Goal: Transaction & Acquisition: Purchase product/service

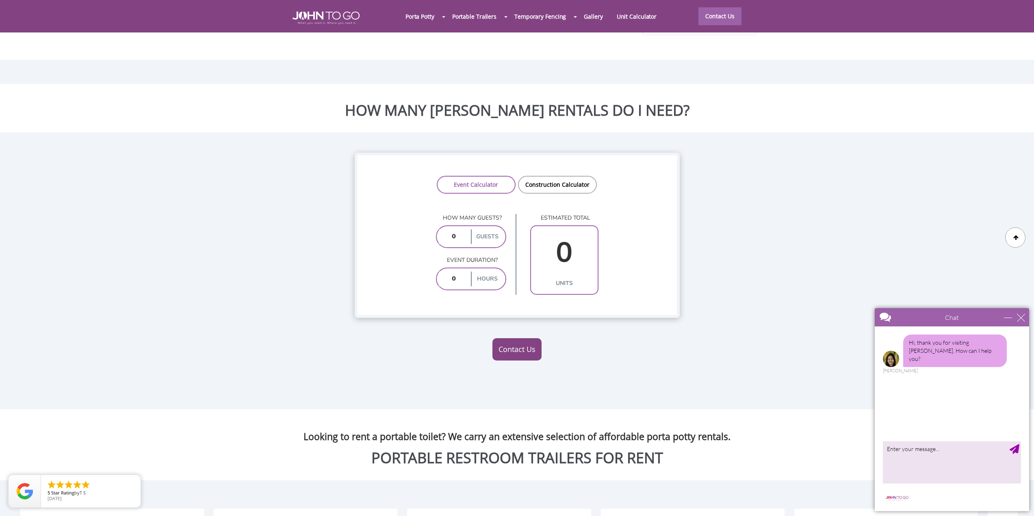
scroll to position [677, 0]
click at [570, 175] on link "Construction Calculator" at bounding box center [557, 184] width 79 height 18
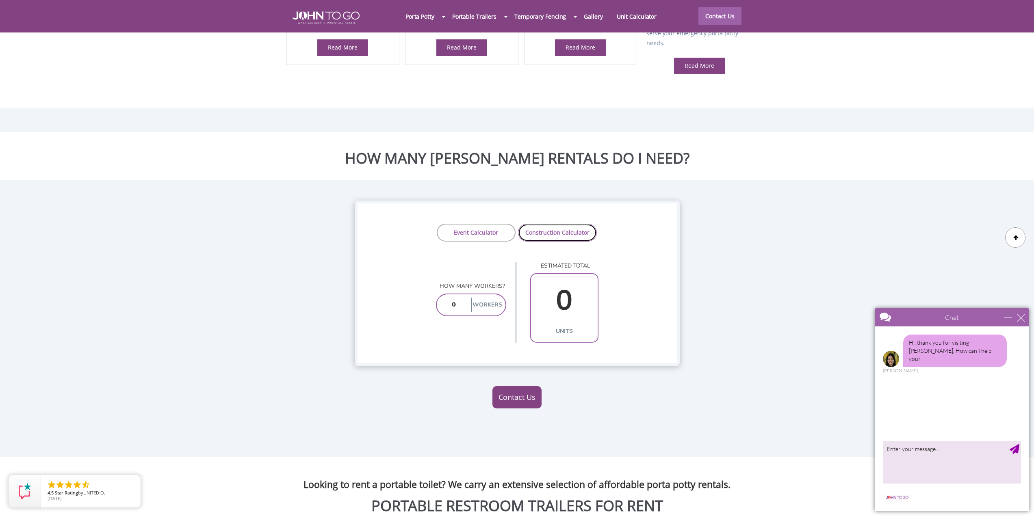
scroll to position [609, 0]
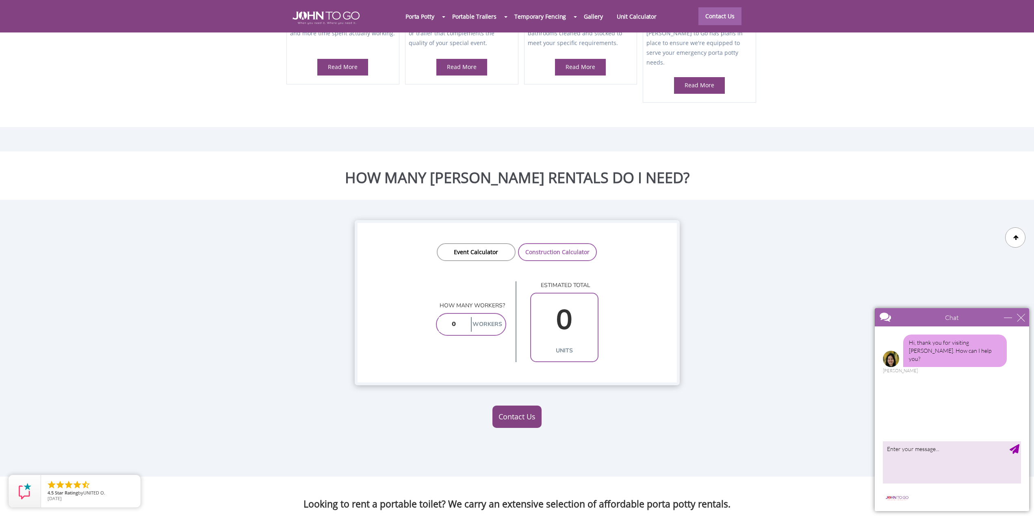
drag, startPoint x: 459, startPoint y: 307, endPoint x: 427, endPoint y: 307, distance: 31.7
click at [427, 307] on div "4.8 Overall Review Score / 242 Total 1-st Party Reviews WE'RE EXPANDING: New li…" at bounding box center [517, 488] width 1034 height 2194
type input "6"
type input "1"
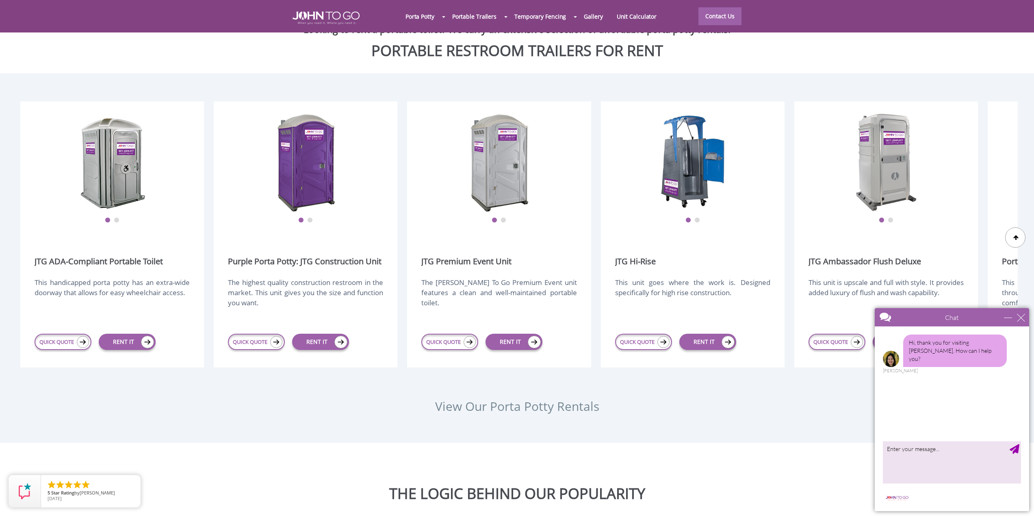
scroll to position [1015, 0]
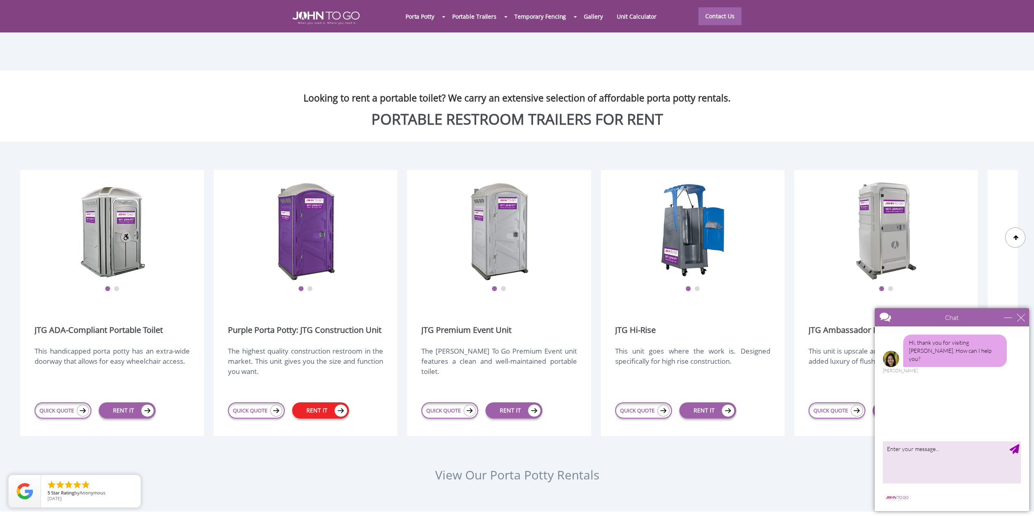
click at [323, 402] on link "RENT IT" at bounding box center [320, 410] width 57 height 16
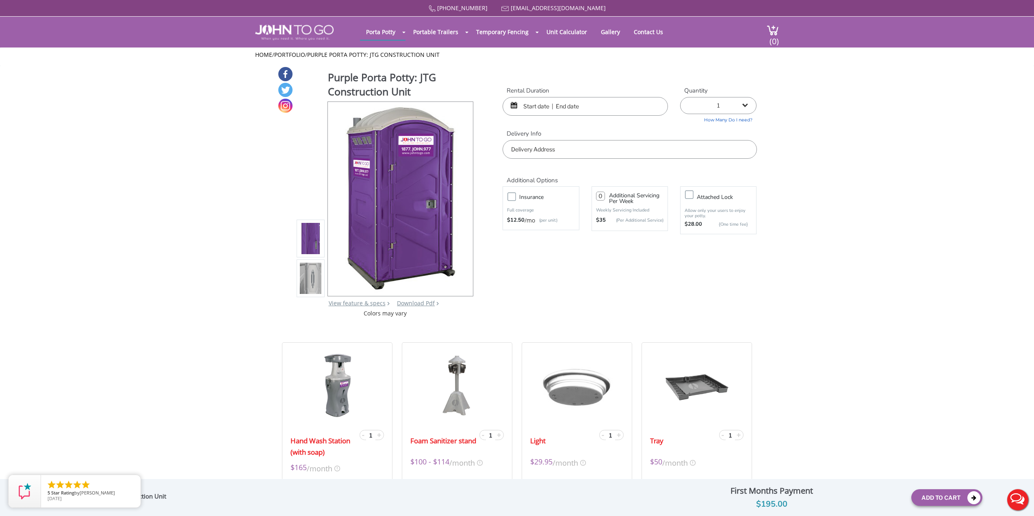
click at [560, 100] on input "text" at bounding box center [584, 106] width 165 height 19
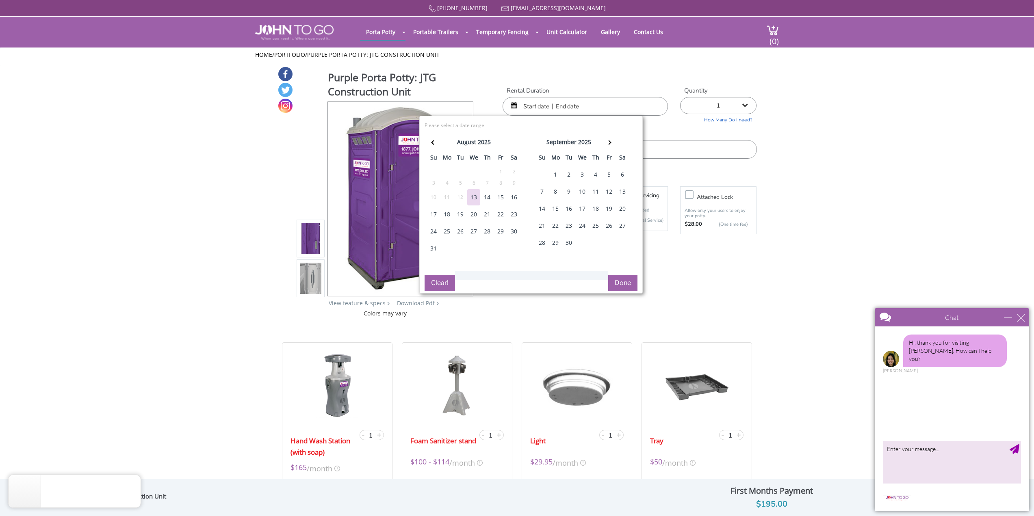
click at [446, 214] on div "18" at bounding box center [446, 214] width 13 height 16
click at [502, 215] on div "22" at bounding box center [500, 214] width 13 height 16
type input "08/18/2025 to 08/22/2025"
click at [623, 281] on button "Done" at bounding box center [622, 283] width 29 height 16
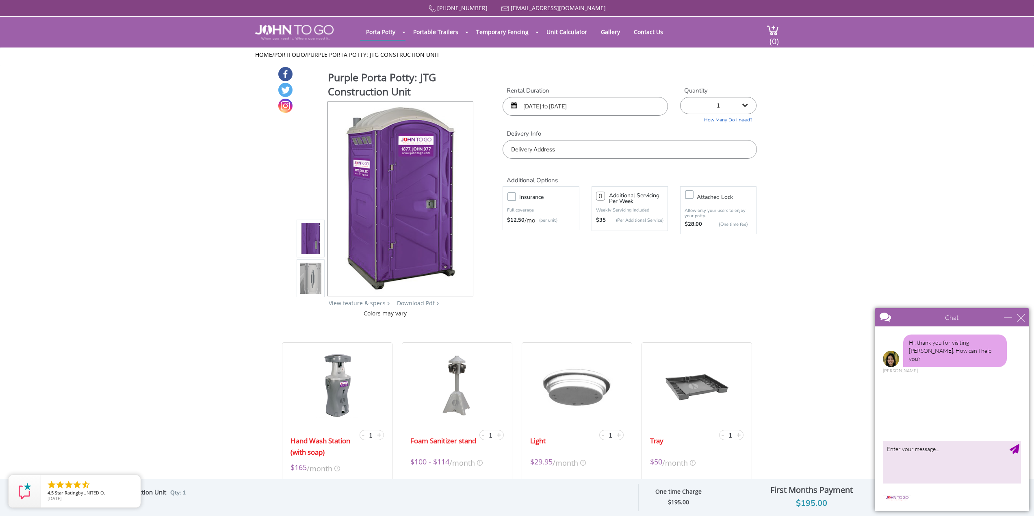
click at [584, 154] on input "text" at bounding box center [629, 149] width 254 height 19
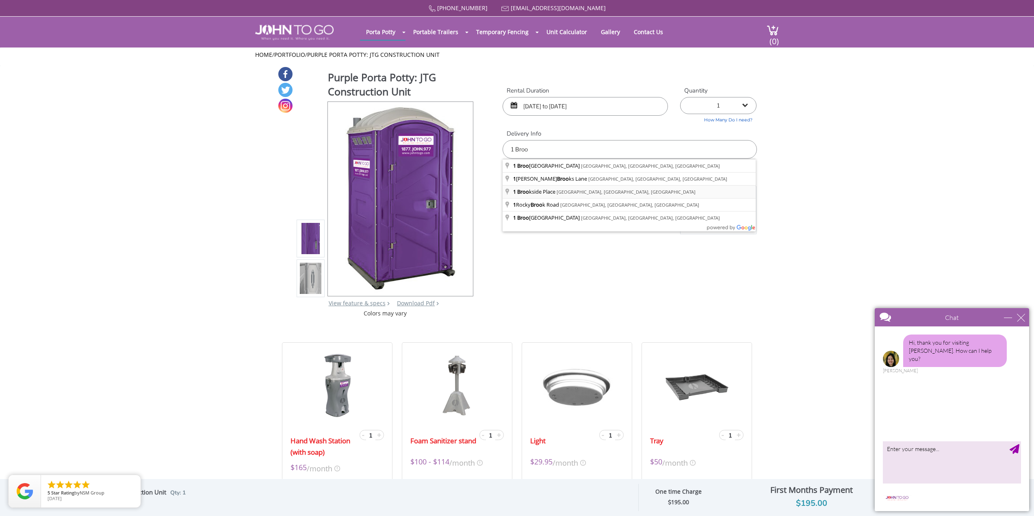
type input "1 Brookside Place, Helmetta, NJ, USA"
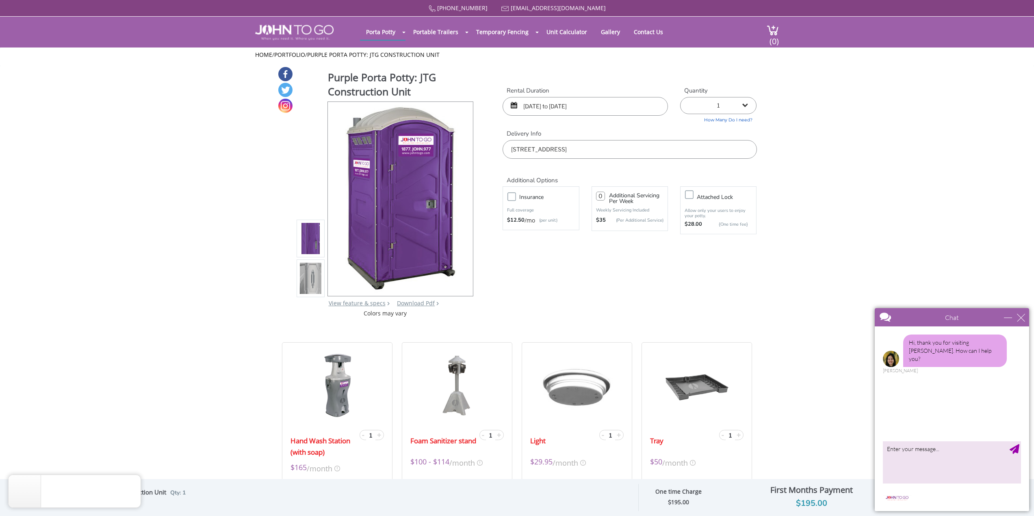
click at [639, 250] on form "Rental Duration 08/18/2025 to 08/22/2025 Quantity 1 2 (5% discount) 3 (8% disco…" at bounding box center [629, 170] width 254 height 166
drag, startPoint x: 927, startPoint y: 257, endPoint x: 929, endPoint y: 261, distance: 4.7
click at [1022, 317] on div "close" at bounding box center [1021, 318] width 8 height 8
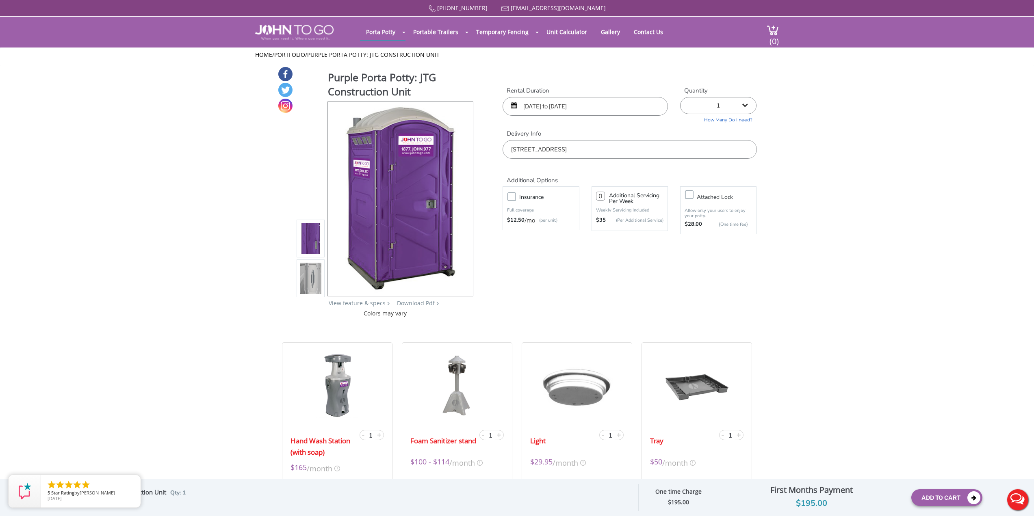
click at [136, 485] on icon "close" at bounding box center [132, 483] width 8 height 8
click at [302, 288] on img at bounding box center [311, 278] width 22 height 191
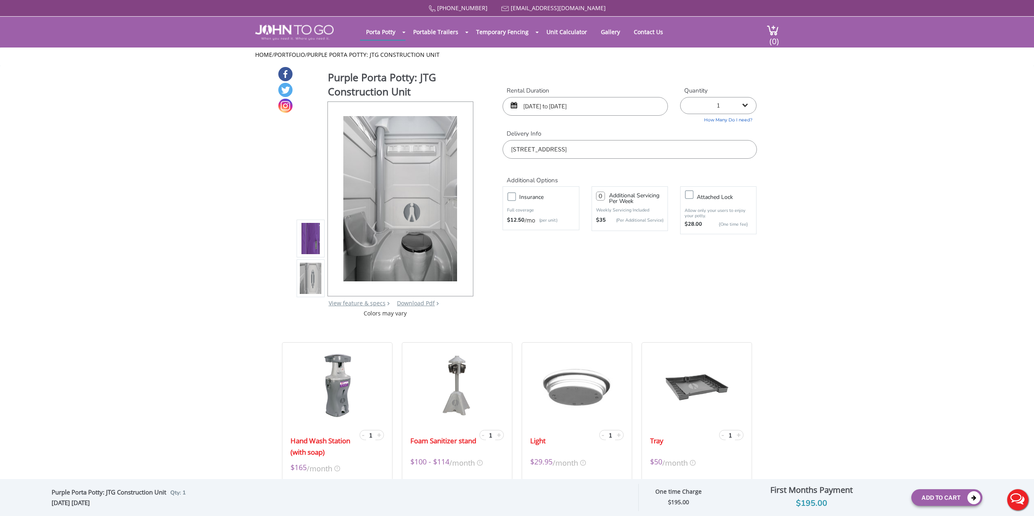
click at [304, 244] on img at bounding box center [311, 238] width 22 height 191
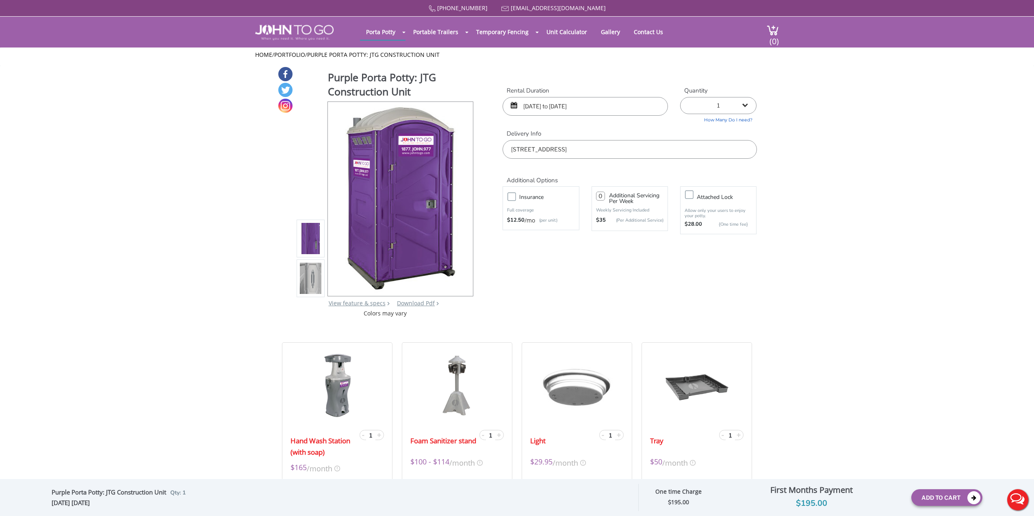
drag, startPoint x: 928, startPoint y: 182, endPoint x: 811, endPoint y: 201, distance: 118.5
click at [515, 199] on label "Insurance" at bounding box center [548, 197] width 67 height 10
click at [0, 0] on input "Insurance" at bounding box center [0, 0] width 0 height 0
click at [681, 275] on div "Purple Porta Potty: JTG Construction Unit View feature & specs Download Pdf Pro…" at bounding box center [516, 191] width 479 height 251
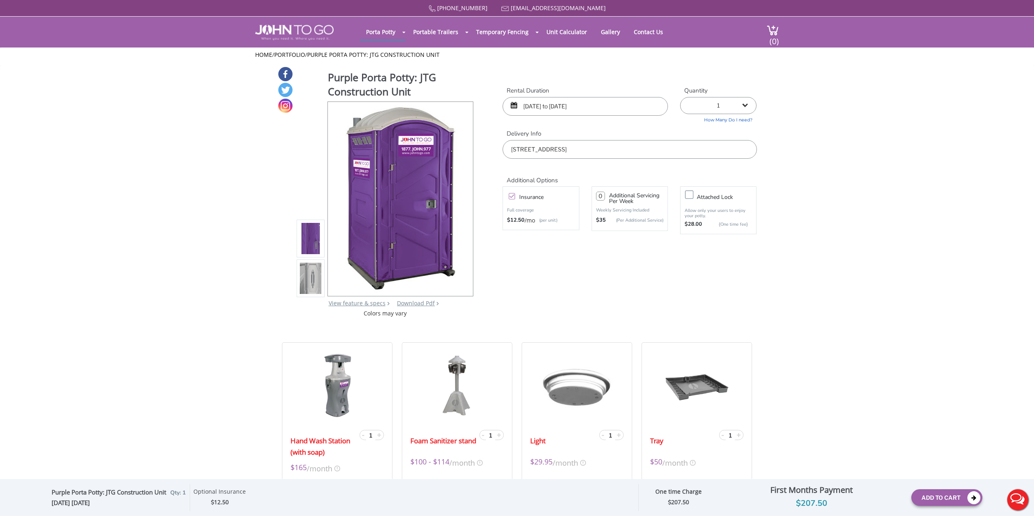
click at [515, 194] on label "Insurance" at bounding box center [548, 197] width 67 height 10
click at [0, 0] on input "Insurance" at bounding box center [0, 0] width 0 height 0
click at [697, 277] on div "Purple Porta Potty: JTG Construction Unit View feature & specs Download Pdf Pro…" at bounding box center [516, 191] width 479 height 251
click at [559, 288] on div "Purple Porta Potty: JTG Construction Unit View feature & specs Download Pdf Pro…" at bounding box center [516, 191] width 479 height 251
click at [515, 199] on label "Insurance" at bounding box center [548, 197] width 67 height 10
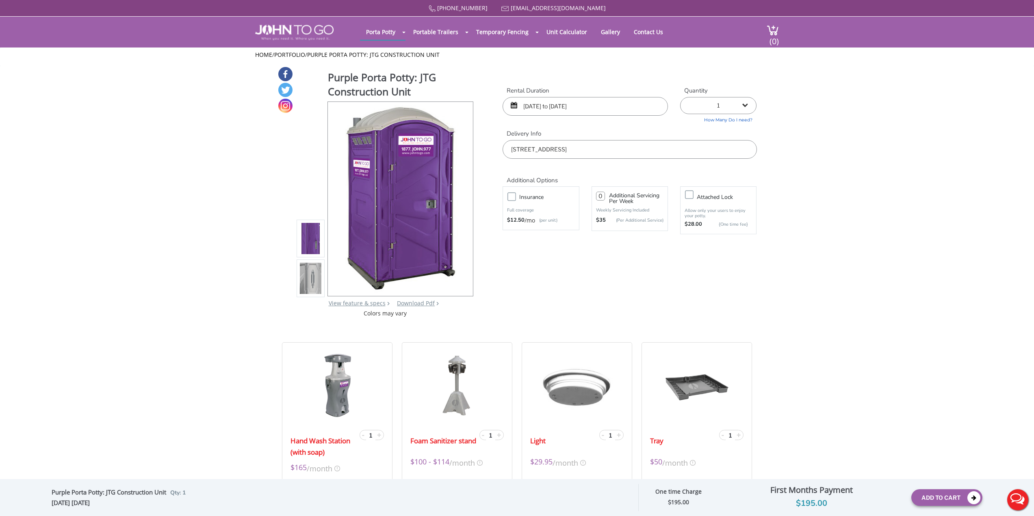
click at [0, 0] on input "Insurance" at bounding box center [0, 0] width 0 height 0
click at [623, 288] on div "Purple Porta Potty: JTG Construction Unit View feature & specs Download Pdf Pro…" at bounding box center [516, 191] width 479 height 251
click at [747, 103] on select "1 2 (5% discount) 3 (8% discount) 4 (10% discount) 5 (12% discount) 6 (12% disc…" at bounding box center [718, 105] width 76 height 17
click at [744, 107] on select "1 2 (5% discount) 3 (8% discount) 4 (10% discount) 5 (12% discount) 6 (12% disc…" at bounding box center [718, 105] width 76 height 17
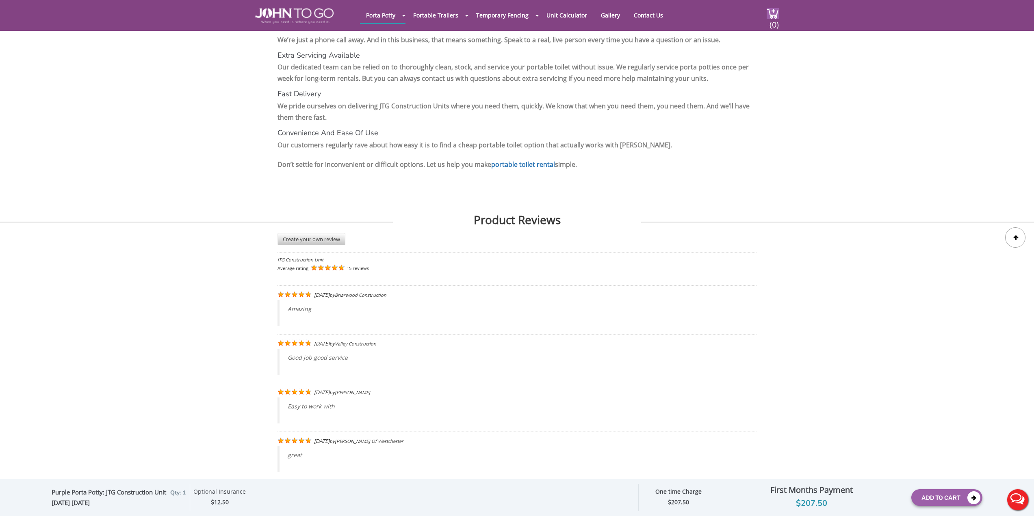
scroll to position [1459, 0]
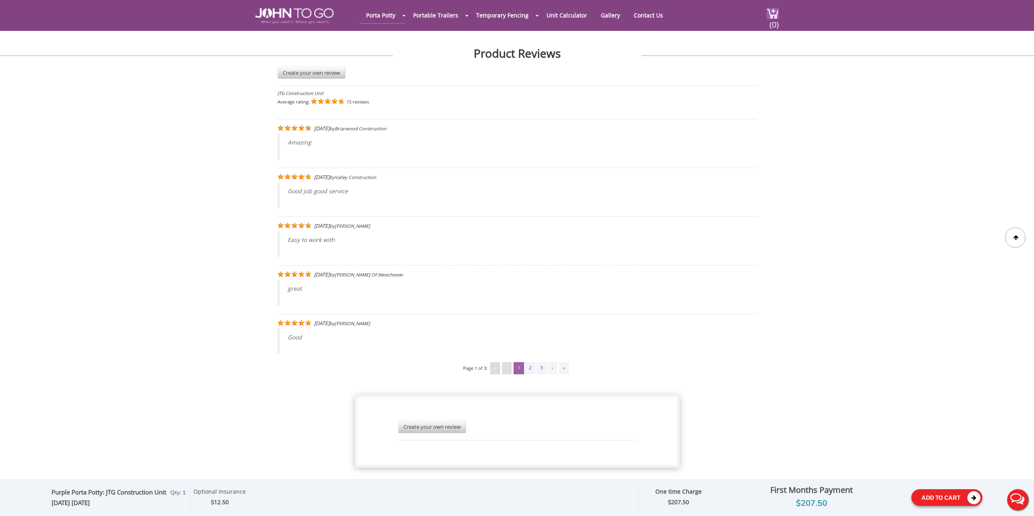
click at [937, 496] on button "Add To Cart" at bounding box center [946, 497] width 71 height 17
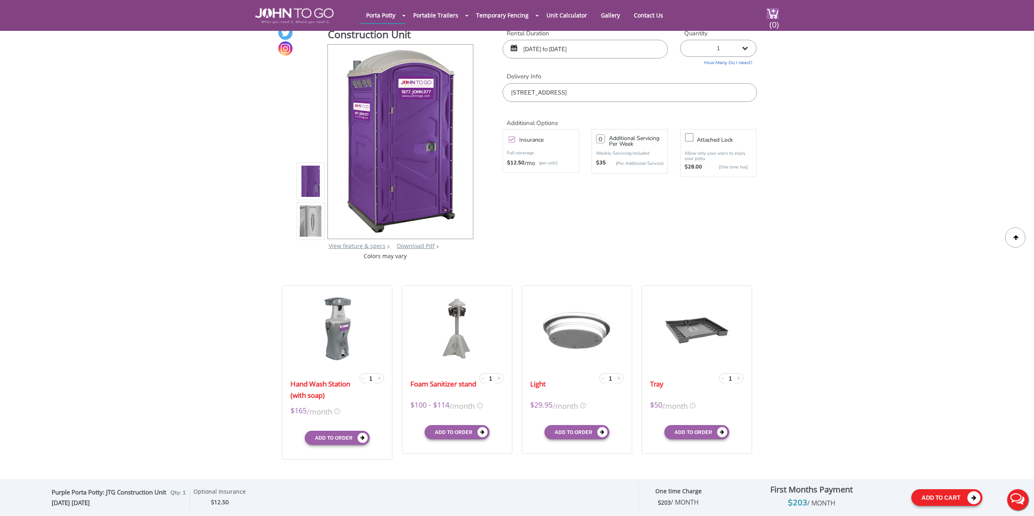
scroll to position [0, 0]
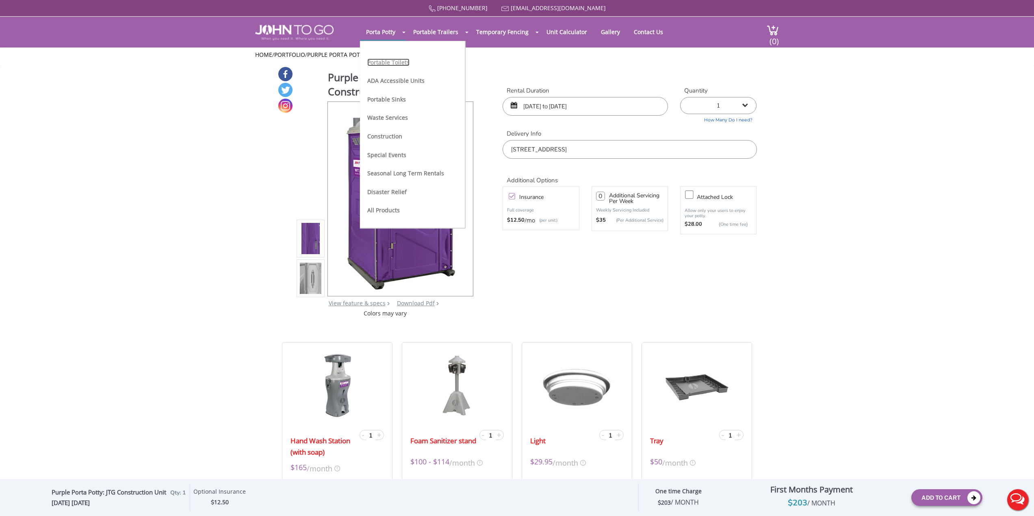
click at [386, 64] on link "Portable Toilets" at bounding box center [388, 62] width 42 height 8
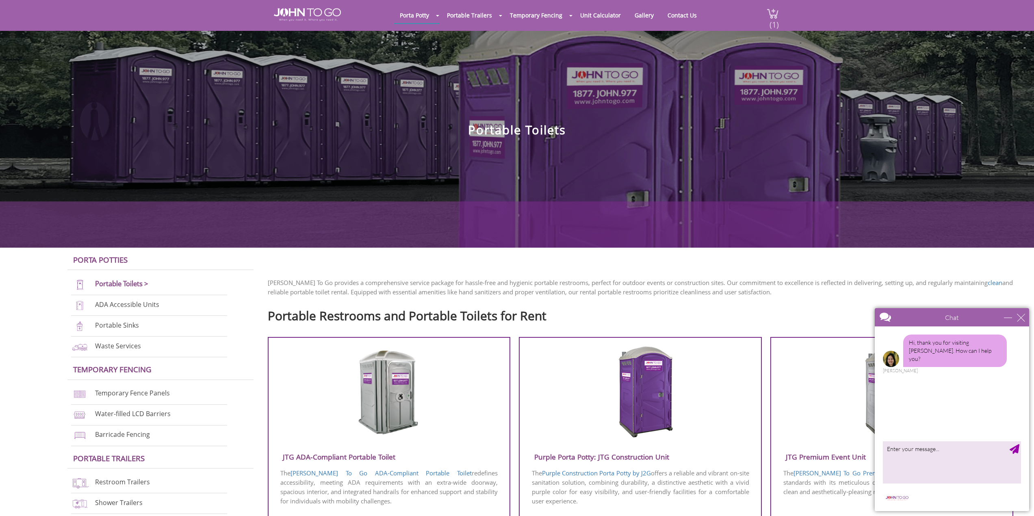
click at [772, 17] on span "(1)" at bounding box center [774, 21] width 10 height 17
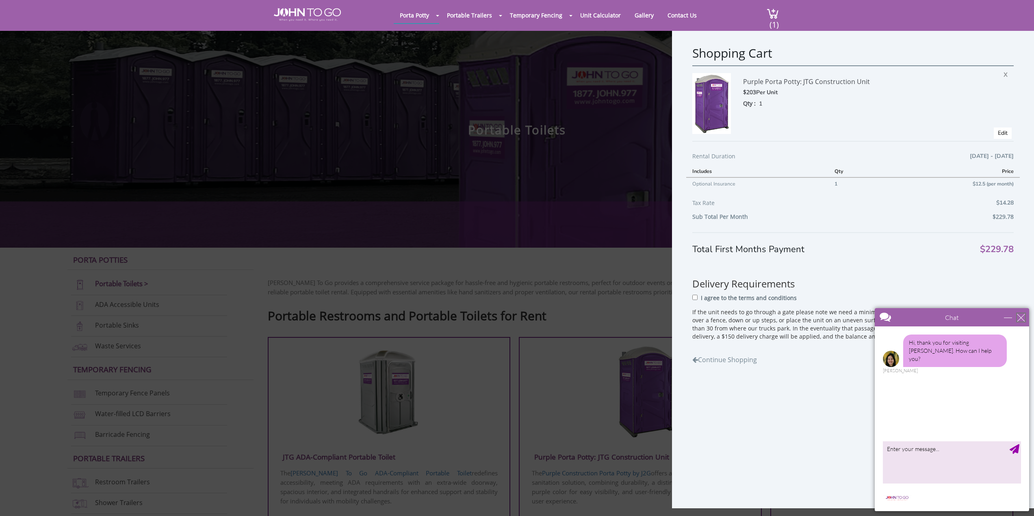
click at [1021, 318] on div "close" at bounding box center [1021, 318] width 8 height 8
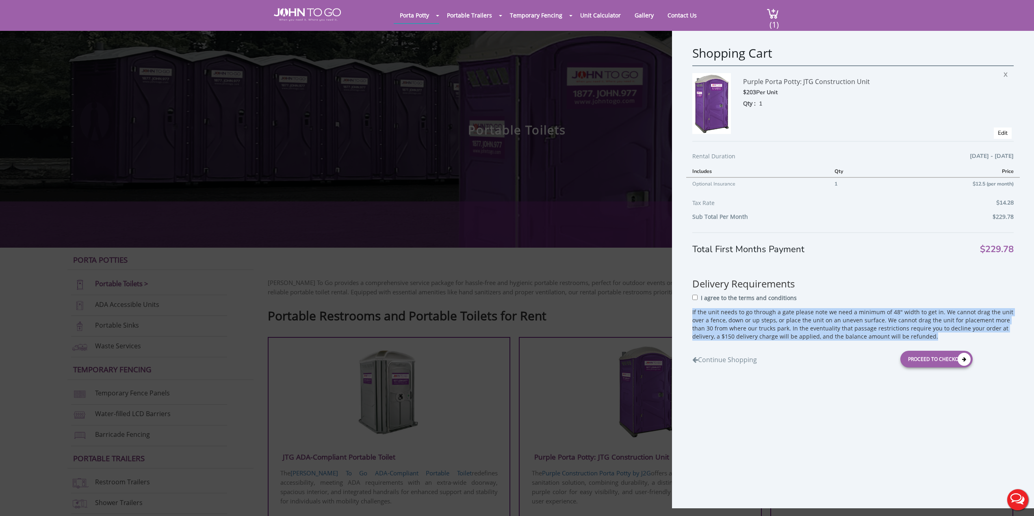
drag, startPoint x: 690, startPoint y: 311, endPoint x: 917, endPoint y: 329, distance: 227.8
click at [927, 337] on div "Shopping Cart Purple Porta Potty: JTG Construction Unit $203 Per Unit Qty : 1 X…" at bounding box center [853, 268] width 362 height 480
copy p "If the unit needs to go through a gate please note we need a minimum of 48" wid…"
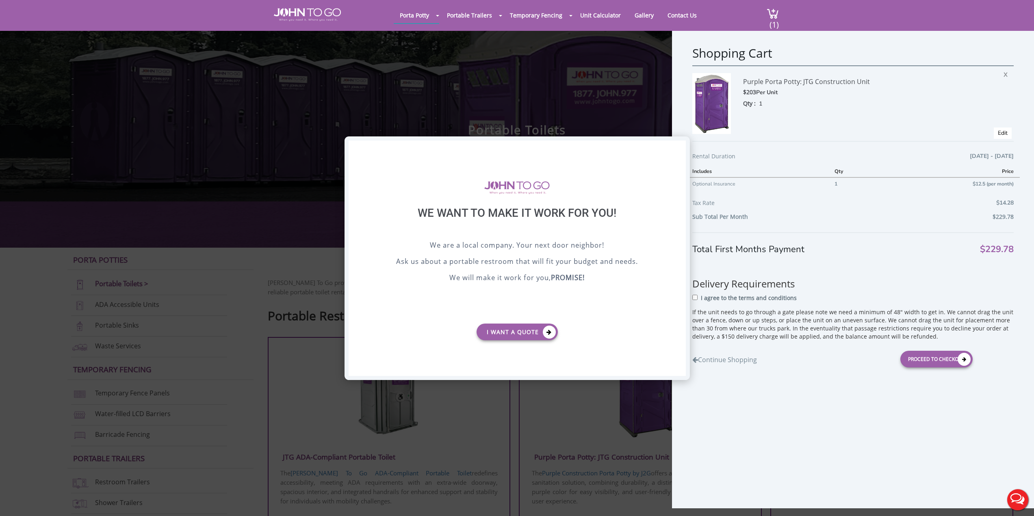
click at [681, 145] on div "X" at bounding box center [679, 148] width 13 height 14
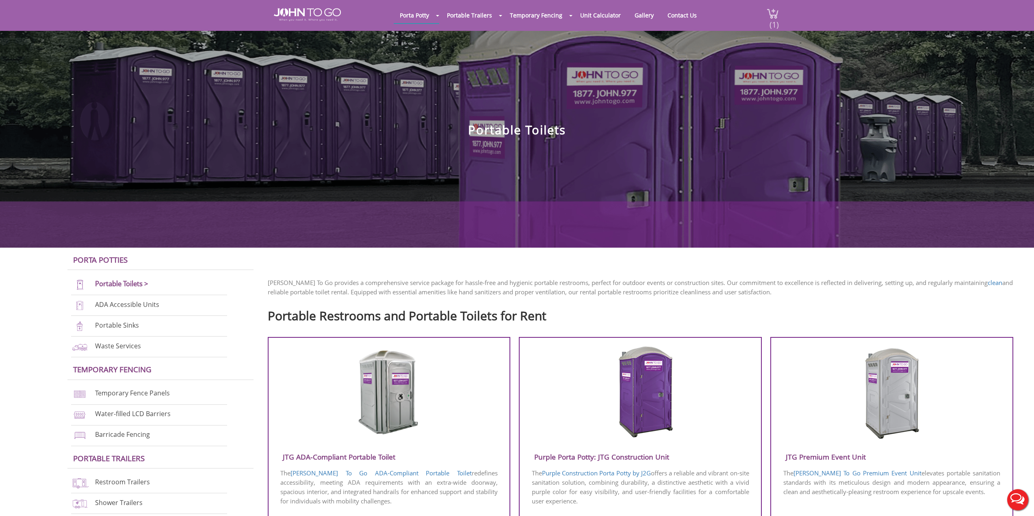
click at [773, 21] on span "(1)" at bounding box center [774, 21] width 10 height 17
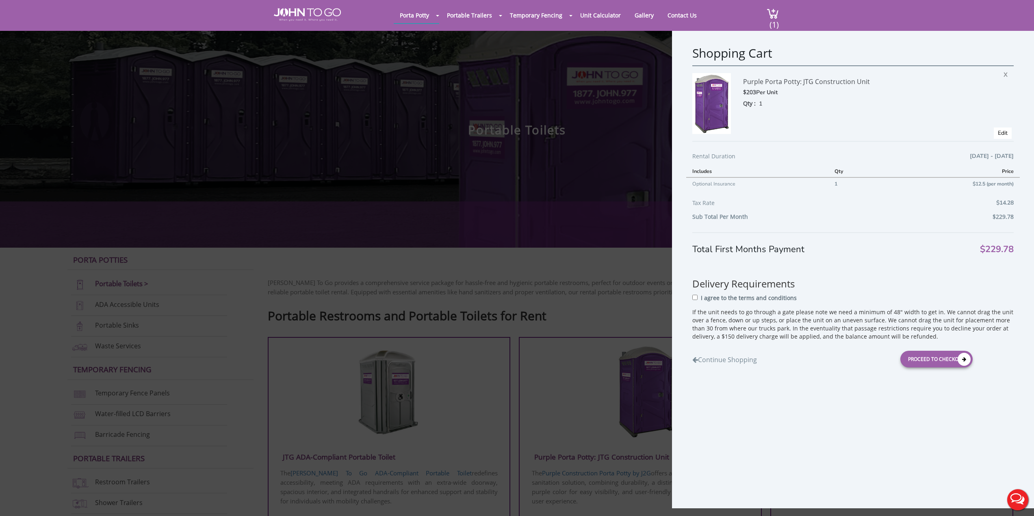
click at [869, 443] on div "Shopping Cart Purple Porta Potty: JTG Construction Unit $203 Per Unit Qty : 1 X…" at bounding box center [853, 268] width 362 height 480
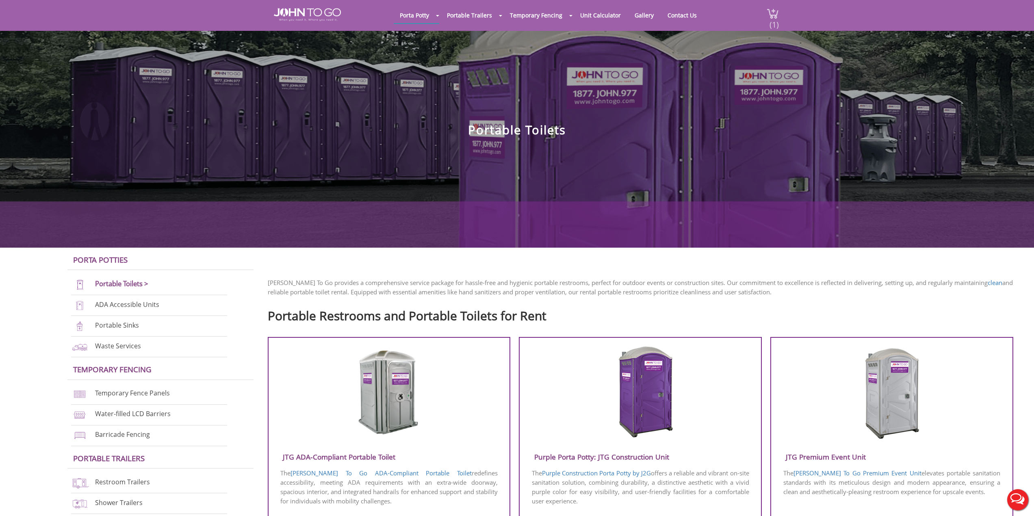
click at [773, 26] on span "(1)" at bounding box center [774, 21] width 10 height 17
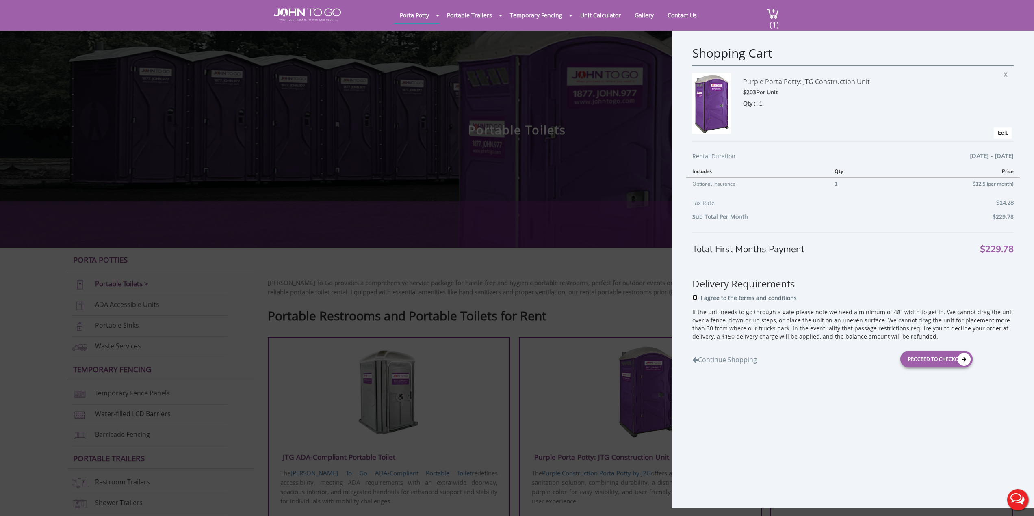
click at [695, 299] on input "I agree to the terms and conditions" at bounding box center [694, 297] width 5 height 5
checkbox input "true"
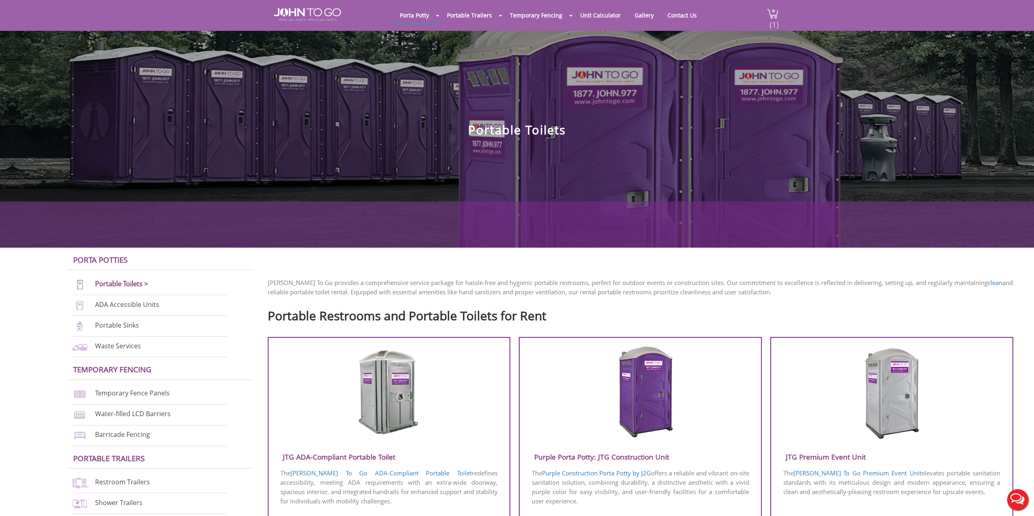
click at [777, 25] on span "(1)" at bounding box center [774, 21] width 10 height 17
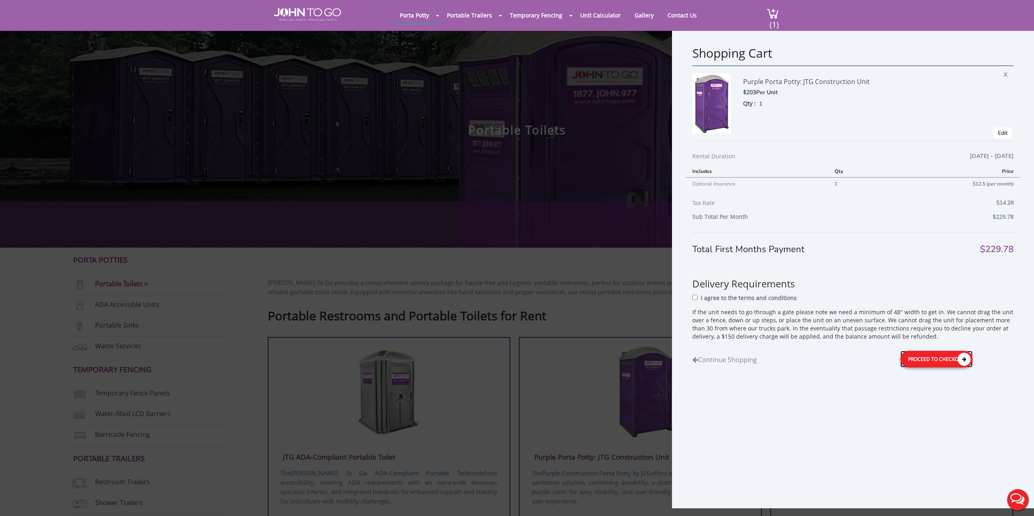
click at [957, 360] on icon at bounding box center [963, 359] width 13 height 13
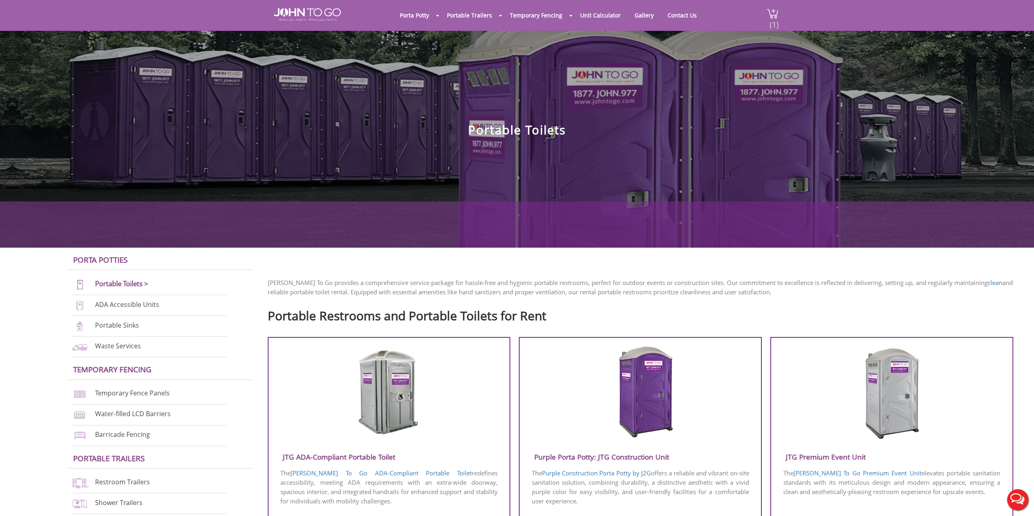
click at [777, 15] on span "(1)" at bounding box center [774, 21] width 10 height 17
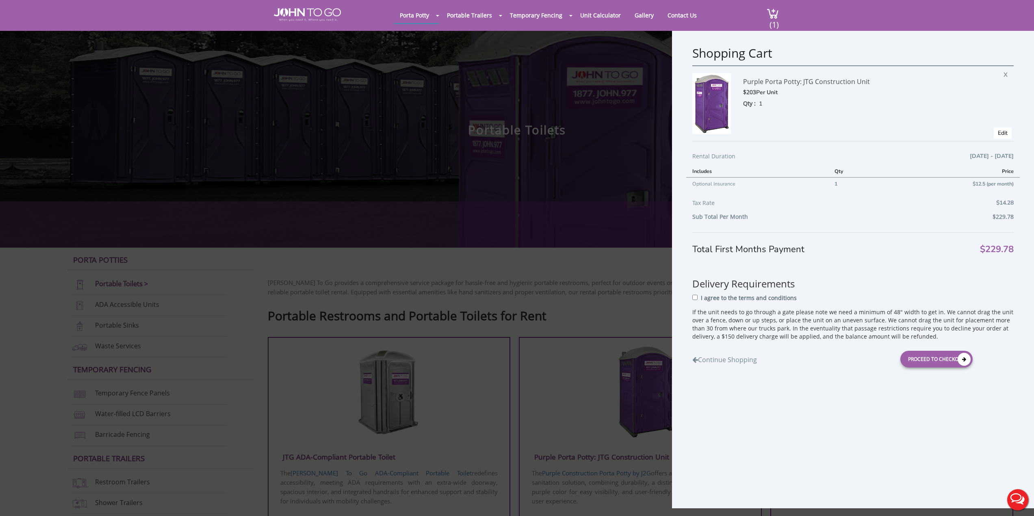
click at [694, 302] on div "I agree to the terms and conditions" at bounding box center [852, 300] width 321 height 15
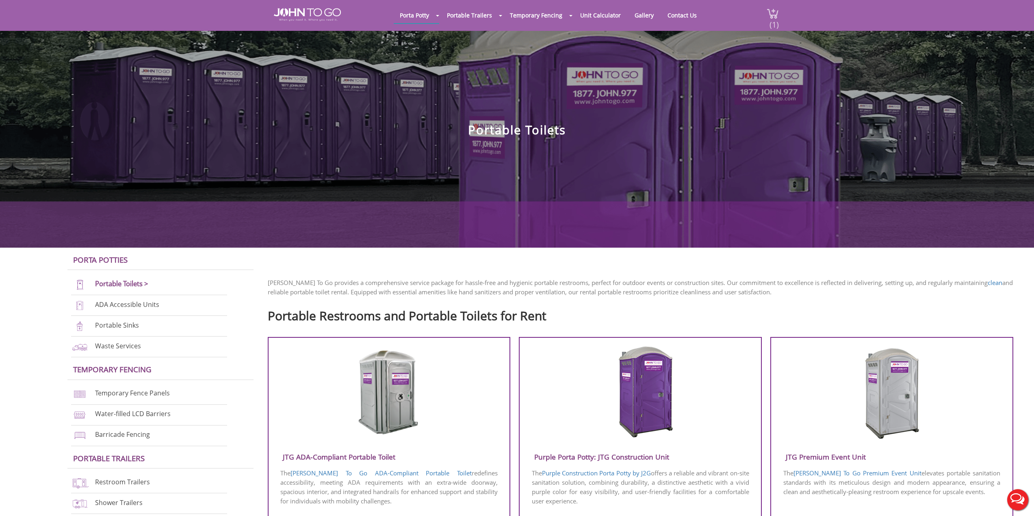
click at [768, 16] on img at bounding box center [772, 13] width 12 height 11
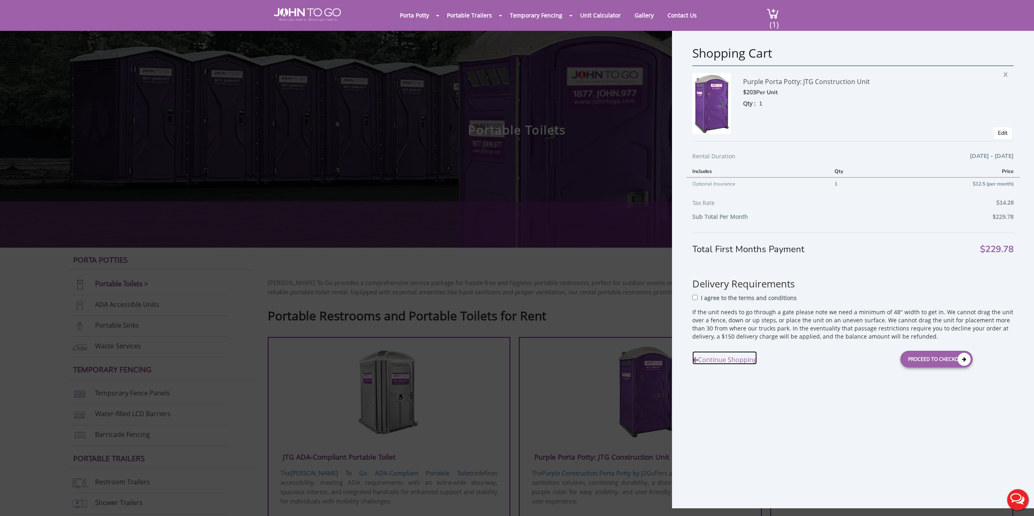
click at [708, 362] on link "Continue Shopping" at bounding box center [724, 357] width 65 height 13
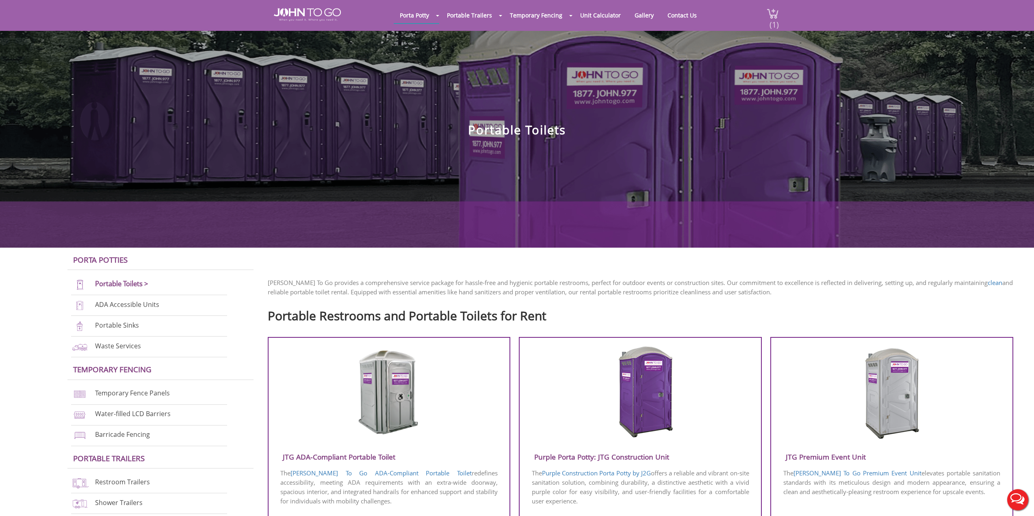
click at [770, 15] on span "(1)" at bounding box center [774, 21] width 10 height 17
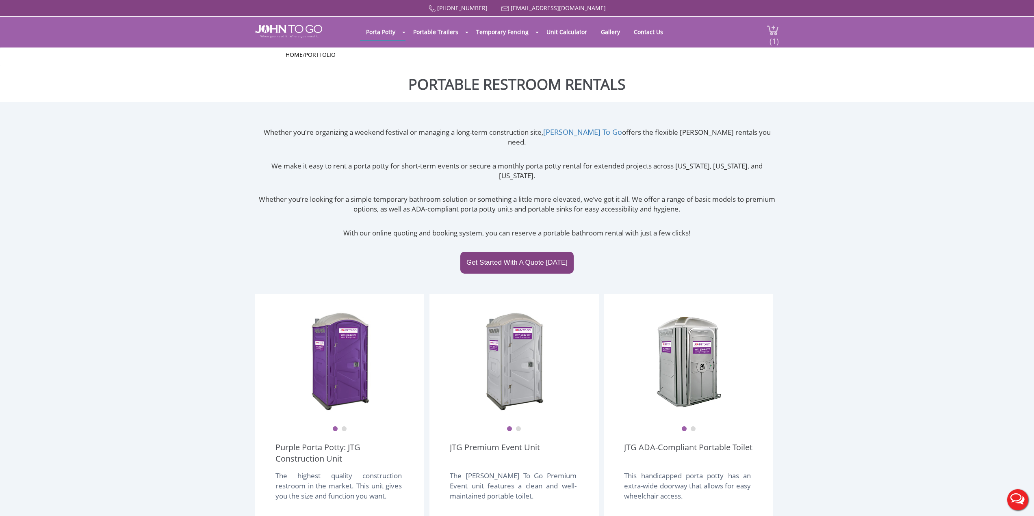
click at [775, 34] on span "(1)" at bounding box center [774, 37] width 10 height 17
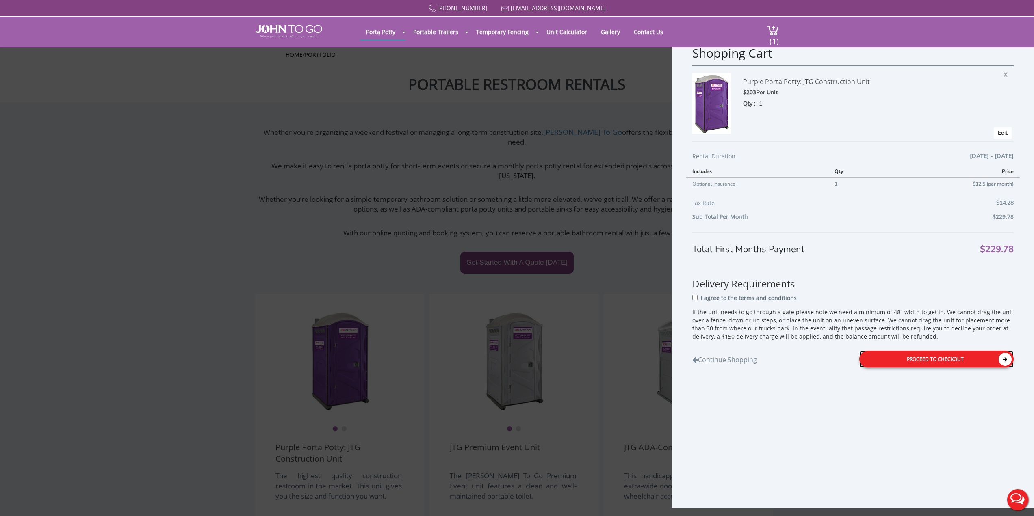
click at [922, 364] on div "Proceed to Checkout" at bounding box center [936, 359] width 154 height 17
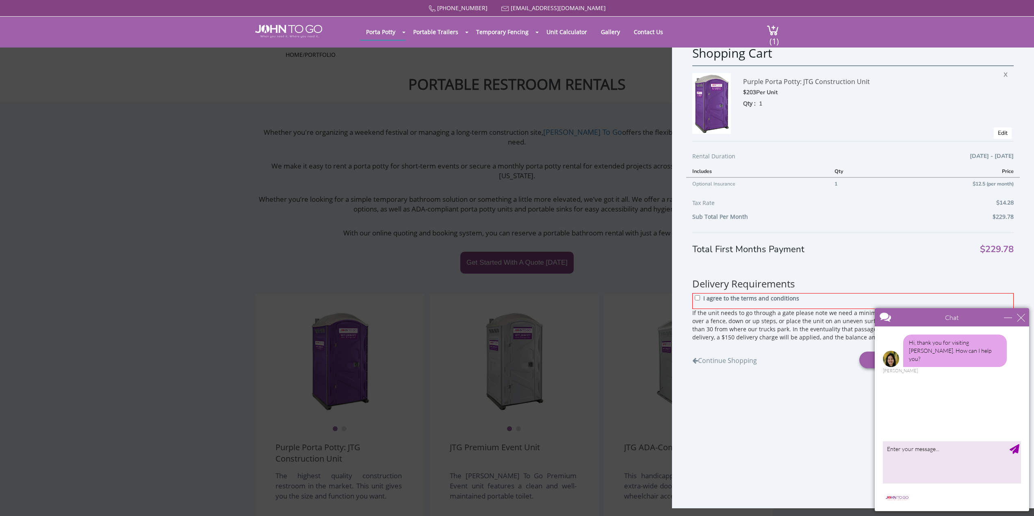
click at [700, 299] on div "I agree to the terms and conditions" at bounding box center [852, 301] width 321 height 16
click at [697, 299] on input "I agree to the terms and conditions" at bounding box center [697, 297] width 5 height 5
checkbox input "true"
click at [865, 359] on div "Proceed to Checkout" at bounding box center [936, 360] width 154 height 17
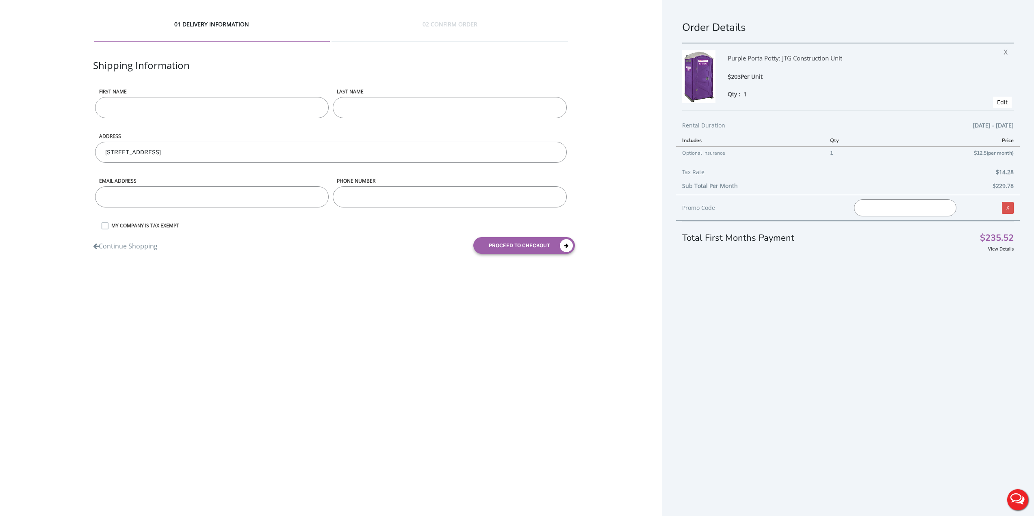
click at [173, 108] on input "First name" at bounding box center [212, 107] width 234 height 21
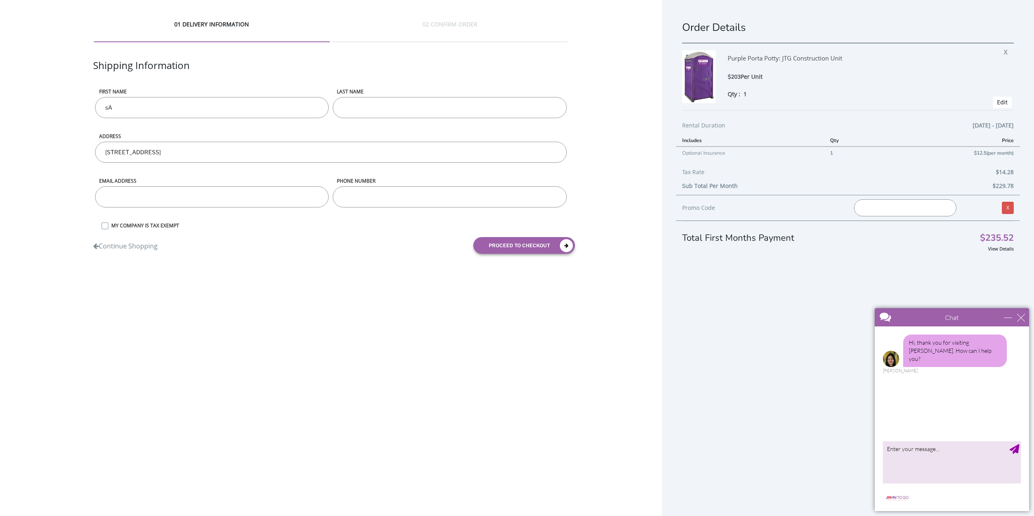
type input "s"
type input "Samuel"
type input "Mojica"
type input "diana@axxiscg.com"
type input "6096449595"
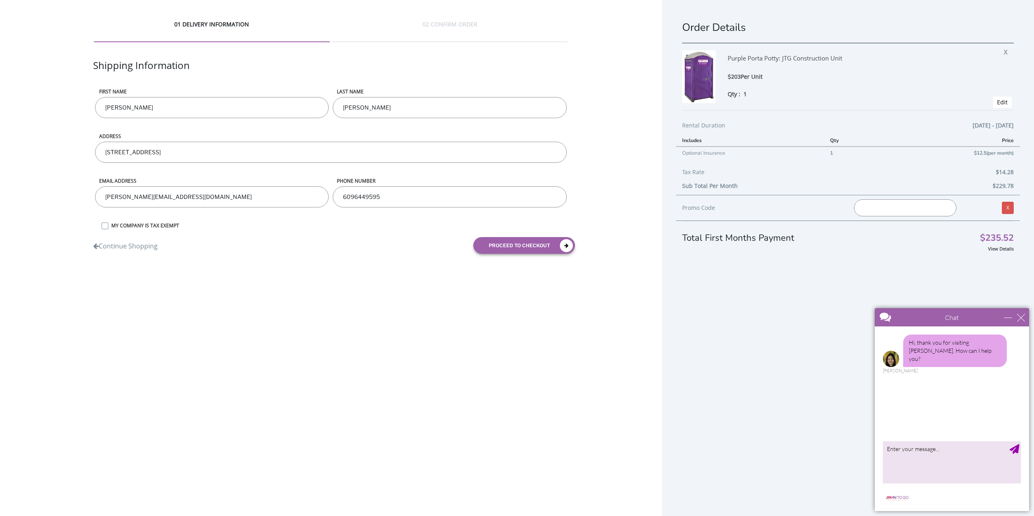
click at [107, 227] on label "MY COMPANY IS TAX EXEMPT" at bounding box center [337, 225] width 461 height 7
click at [0, 0] on input "MY COMPANY IS TAX EXEMPT" at bounding box center [0, 0] width 0 height 0
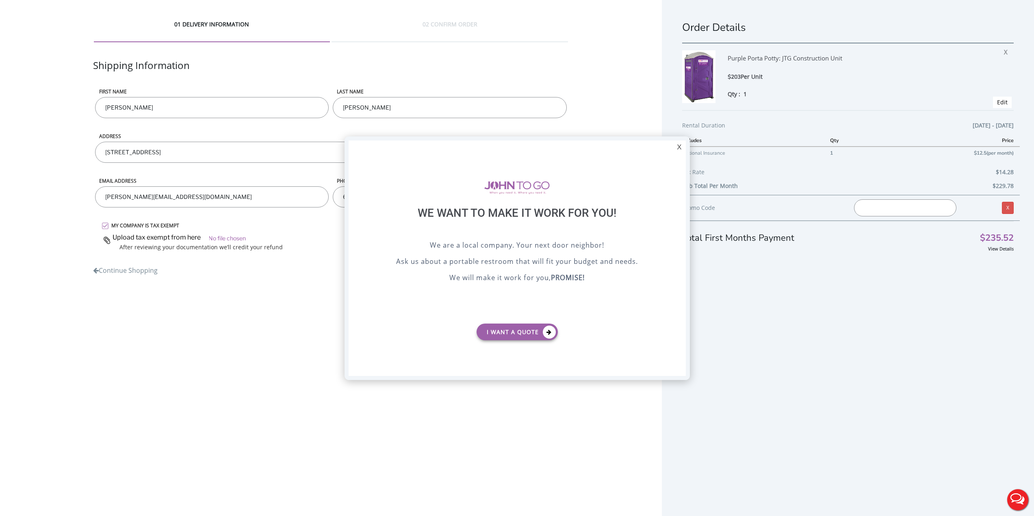
click at [681, 148] on div "X" at bounding box center [679, 148] width 13 height 14
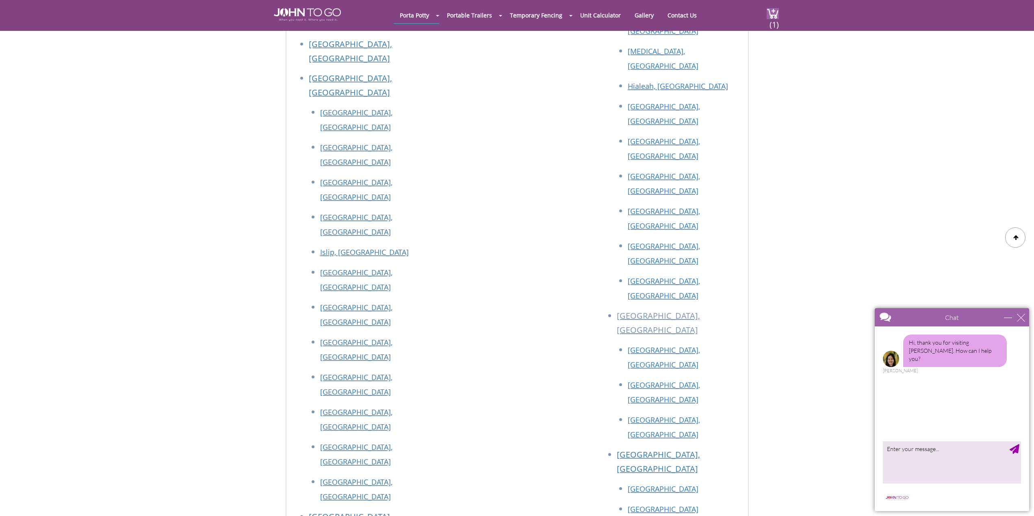
scroll to position [2917, 0]
drag, startPoint x: 420, startPoint y: 238, endPoint x: 298, endPoint y: 237, distance: 122.7
copy p "[STREET_ADDRESS]"
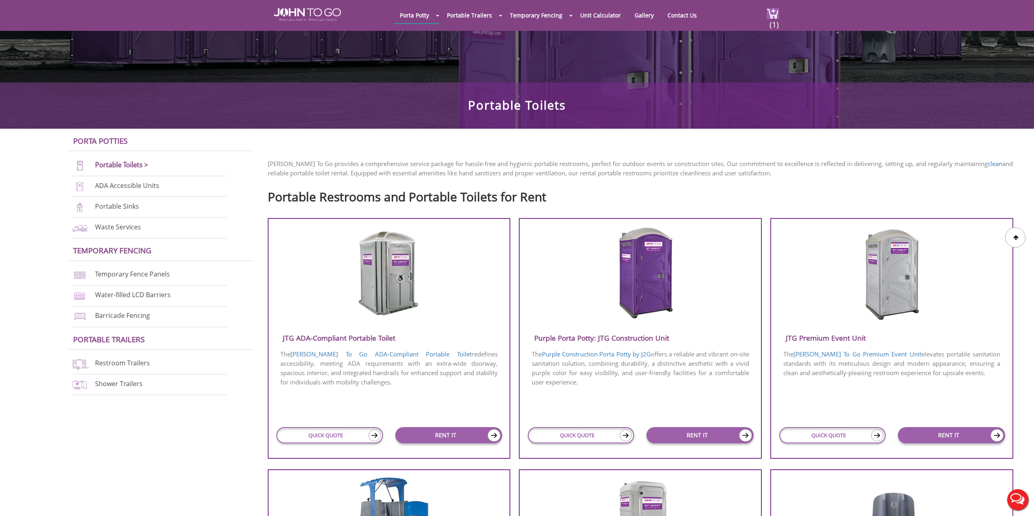
scroll to position [0, 0]
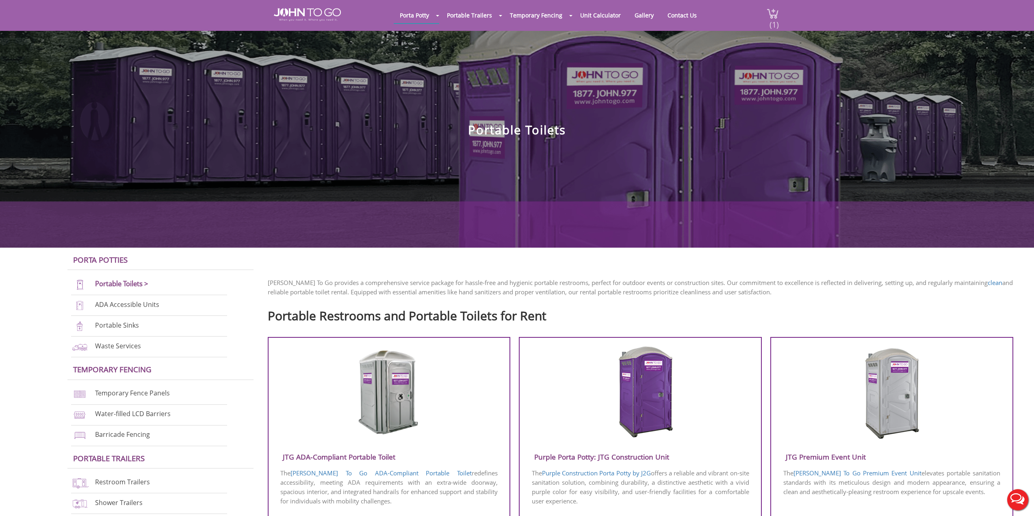
click at [770, 24] on span "(1)" at bounding box center [774, 21] width 10 height 17
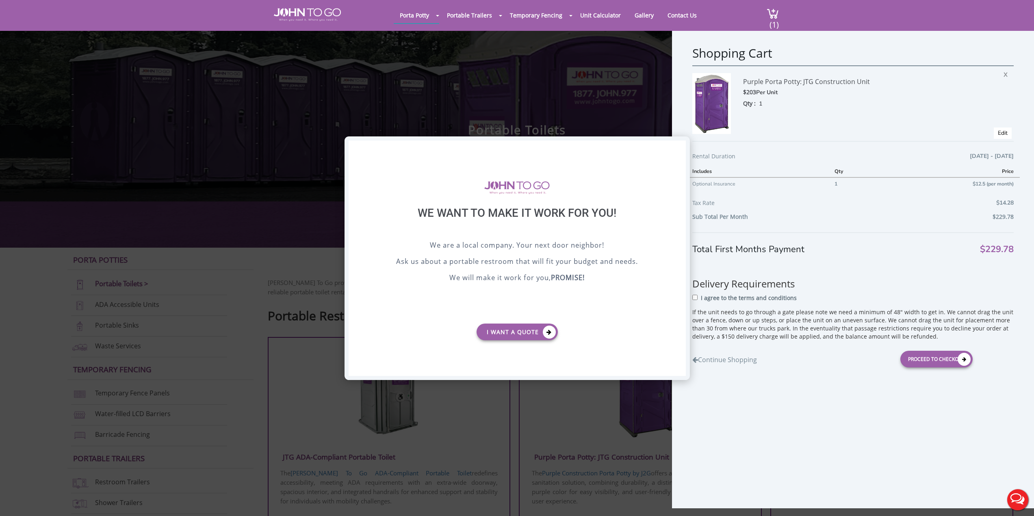
click at [678, 149] on div "X" at bounding box center [679, 148] width 13 height 14
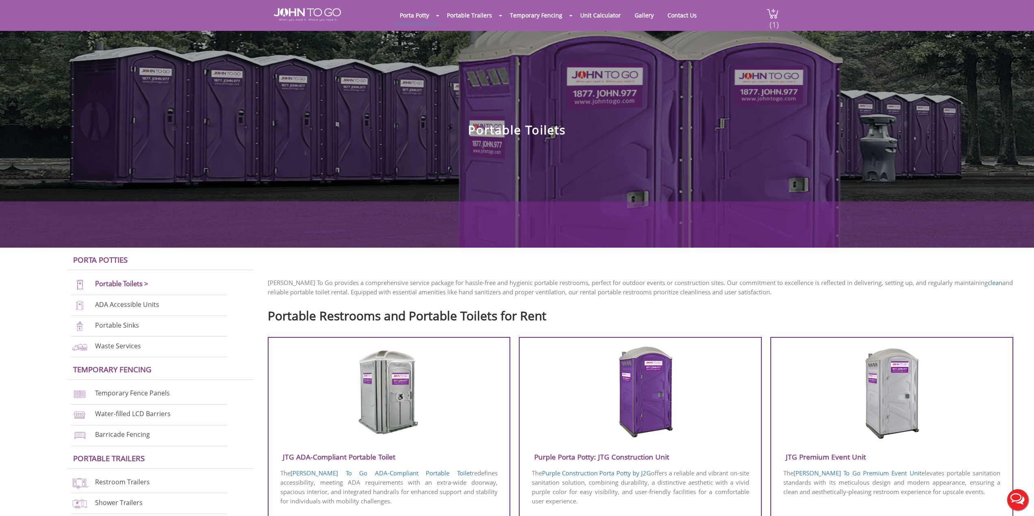
click at [771, 24] on span "(1)" at bounding box center [774, 21] width 10 height 17
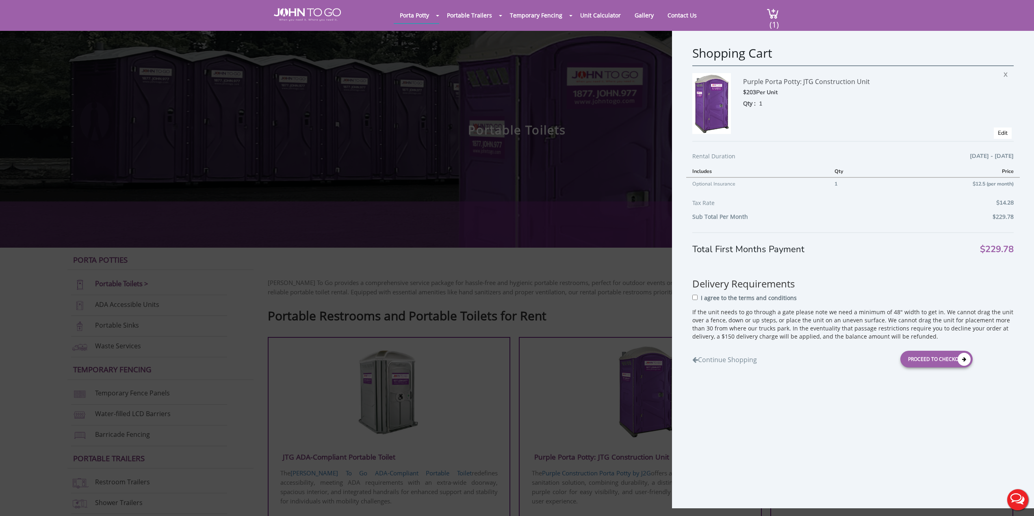
click at [698, 298] on div "I agree to the terms and conditions" at bounding box center [852, 300] width 321 height 15
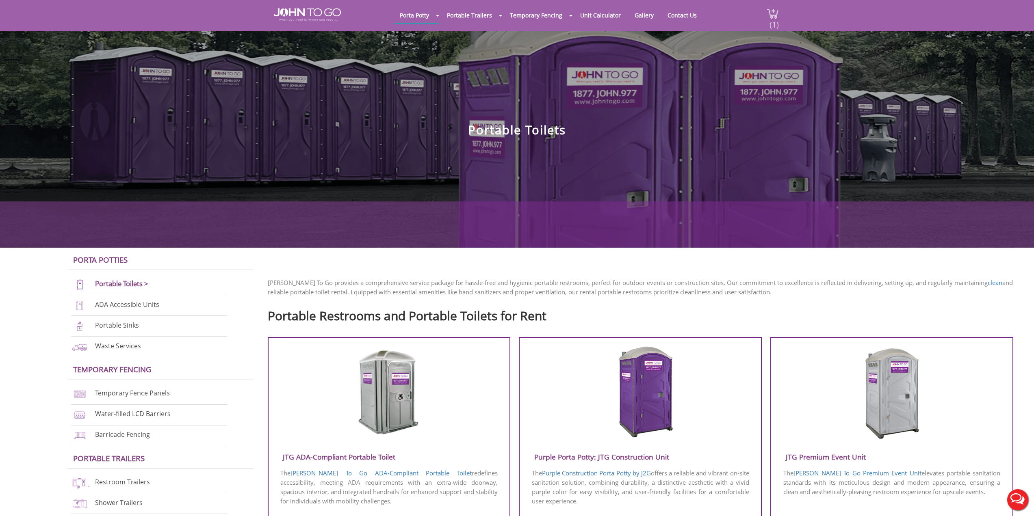
click at [772, 24] on span "(1)" at bounding box center [774, 21] width 10 height 17
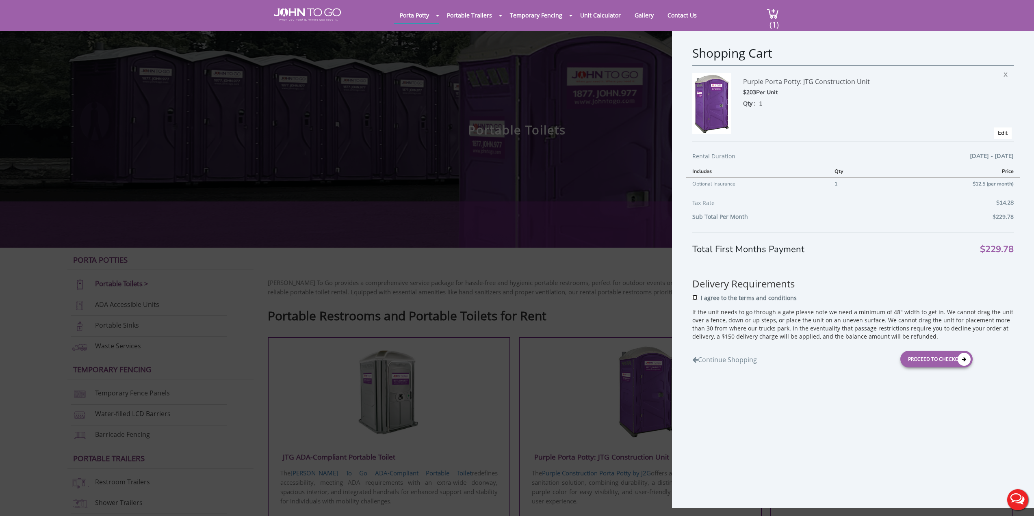
click at [694, 296] on input "I agree to the terms and conditions" at bounding box center [694, 297] width 5 height 5
checkbox input "true"
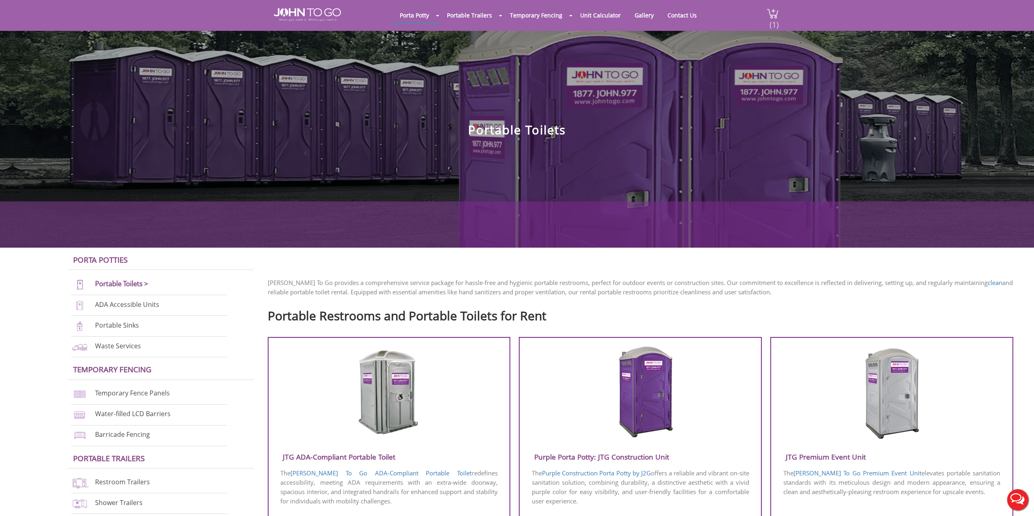
click at [770, 21] on span "(1)" at bounding box center [774, 21] width 10 height 17
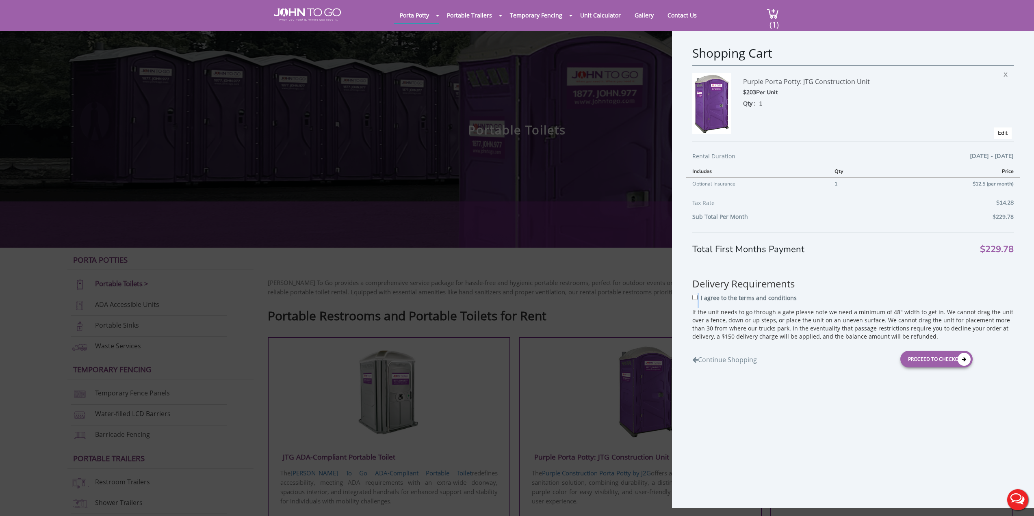
click at [697, 300] on div "I agree to the terms and conditions" at bounding box center [852, 300] width 321 height 15
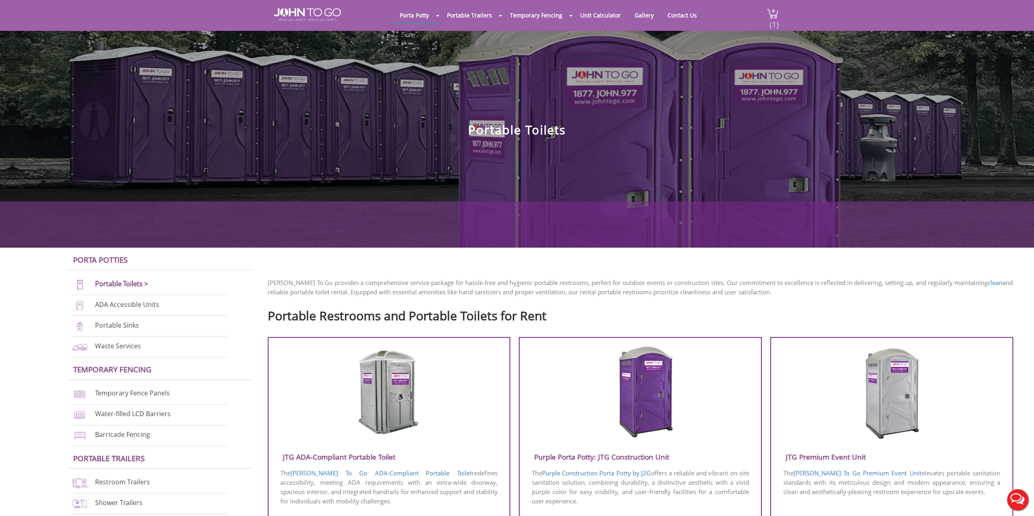
click at [774, 20] on span "(1)" at bounding box center [774, 21] width 10 height 17
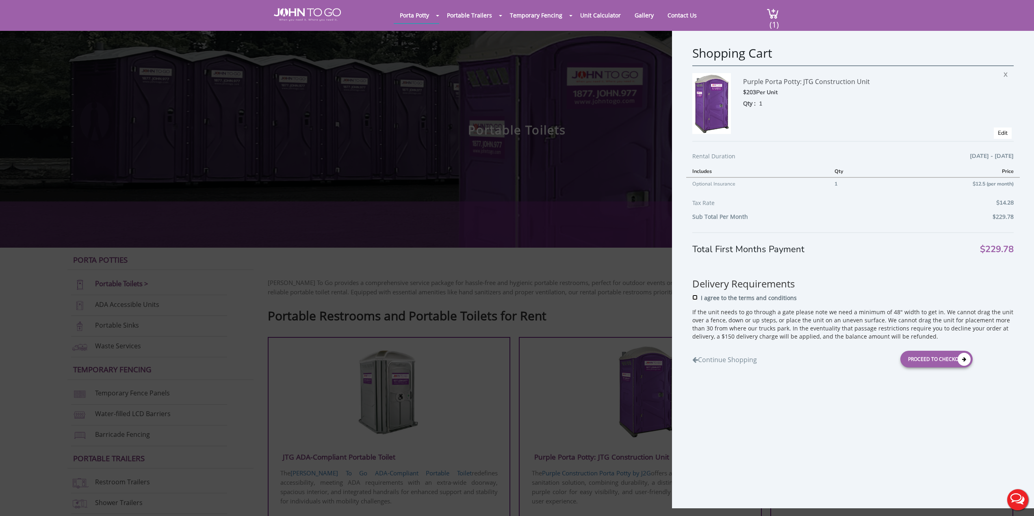
drag, startPoint x: 692, startPoint y: 299, endPoint x: 699, endPoint y: 301, distance: 6.4
click at [694, 299] on input "I agree to the terms and conditions" at bounding box center [694, 297] width 5 height 5
checkbox input "true"
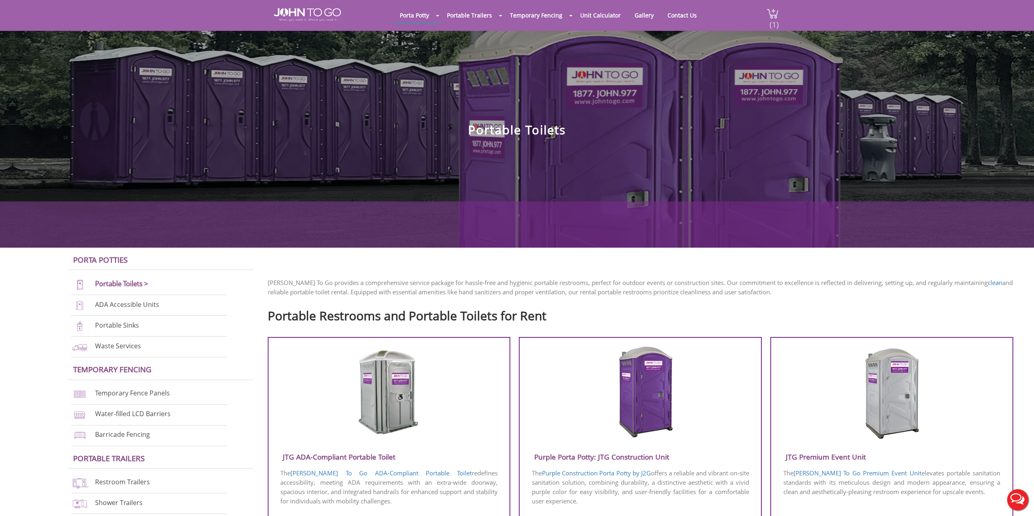
click at [774, 25] on span "(1)" at bounding box center [774, 21] width 10 height 17
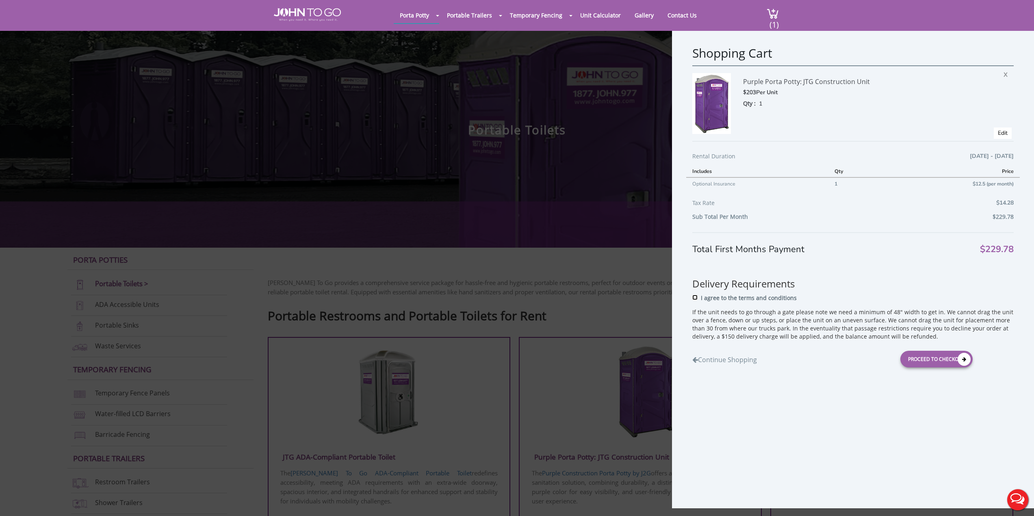
click at [695, 298] on input "I agree to the terms and conditions" at bounding box center [694, 297] width 5 height 5
checkbox input "true"
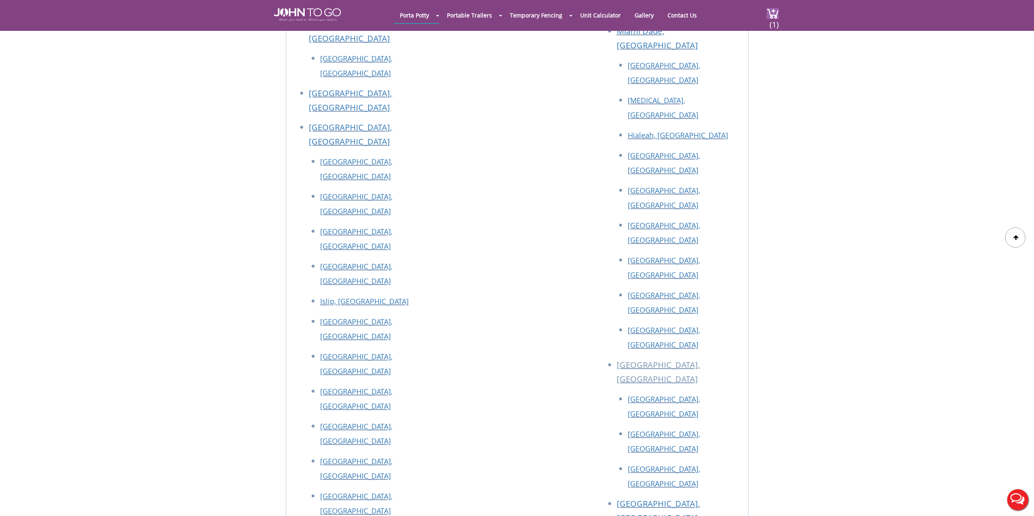
scroll to position [2911, 0]
